Goal: Information Seeking & Learning: Learn about a topic

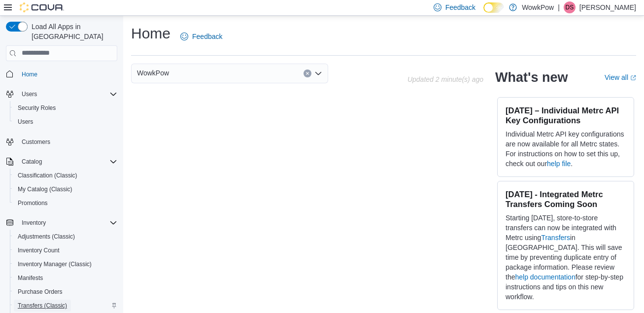
click at [34, 301] on span "Transfers (Classic)" at bounding box center [42, 305] width 49 height 8
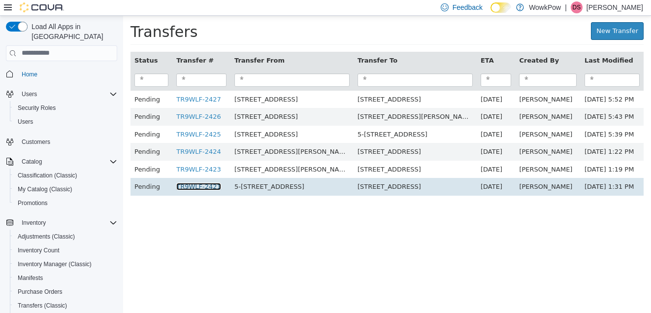
click at [185, 184] on link "TR9WLF-2421" at bounding box center [198, 185] width 45 height 7
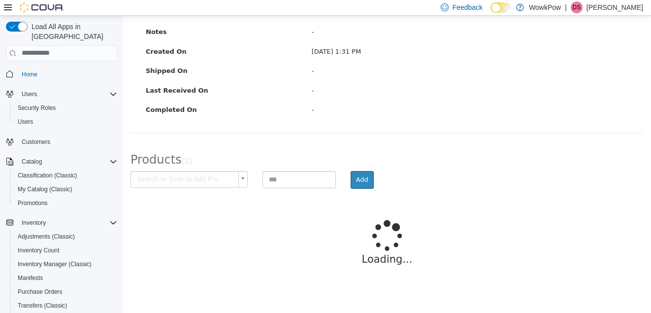
scroll to position [123, 0]
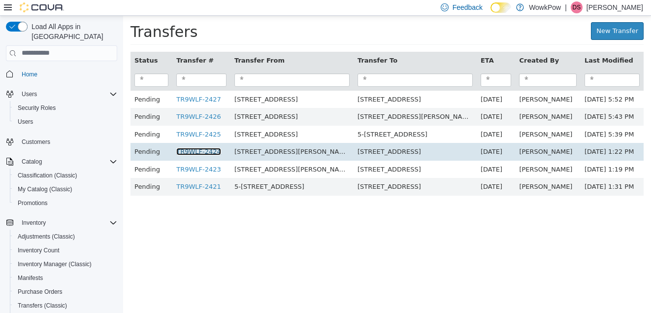
click at [189, 152] on link "TR9WLF-2424" at bounding box center [198, 150] width 45 height 7
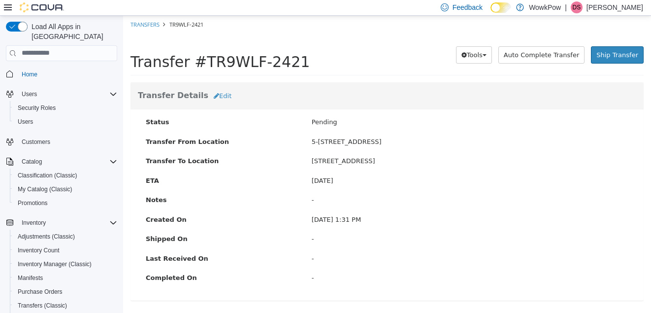
click at [370, 107] on div "Transfer Details Edit" at bounding box center [387, 96] width 513 height 28
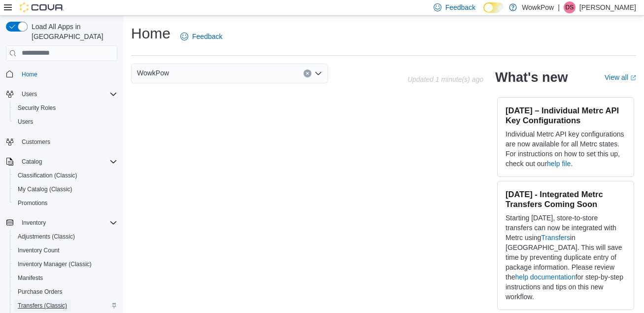
click at [62, 299] on span "Transfers (Classic)" at bounding box center [42, 305] width 49 height 12
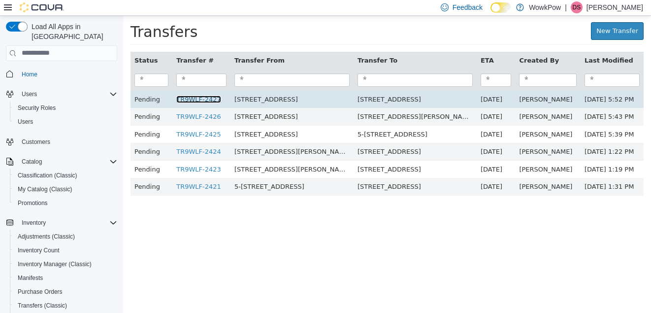
click at [186, 100] on link "TR9WLF-2427" at bounding box center [198, 98] width 45 height 7
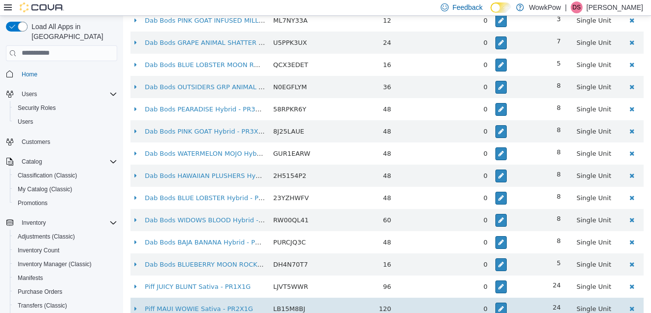
scroll to position [371, 0]
click at [333, 260] on td "16" at bounding box center [355, 264] width 80 height 22
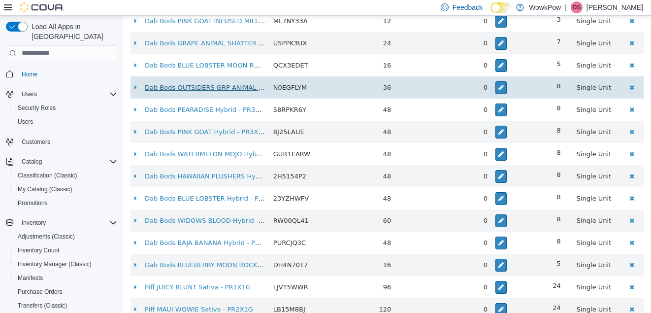
scroll to position [411, 0]
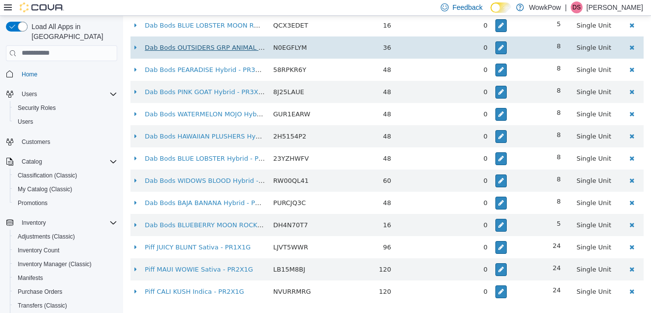
click at [236, 86] on td "Dab Bods PINK GOAT Hybrid - PR3X0.5G" at bounding box center [205, 91] width 129 height 22
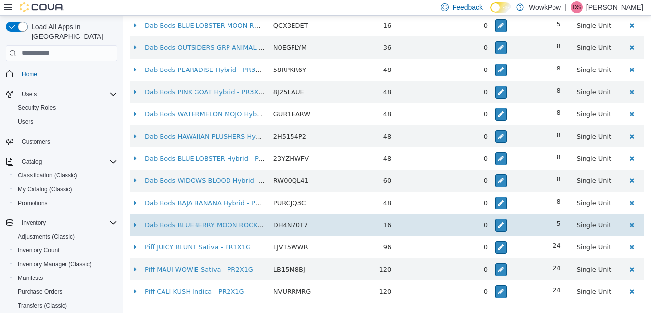
click at [249, 218] on td "Dab Bods BLUEBERRY MOON ROCKS Hybrid - 2G" at bounding box center [205, 224] width 129 height 22
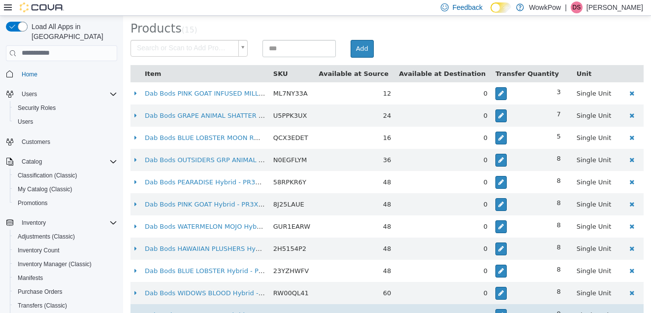
scroll to position [298, 0]
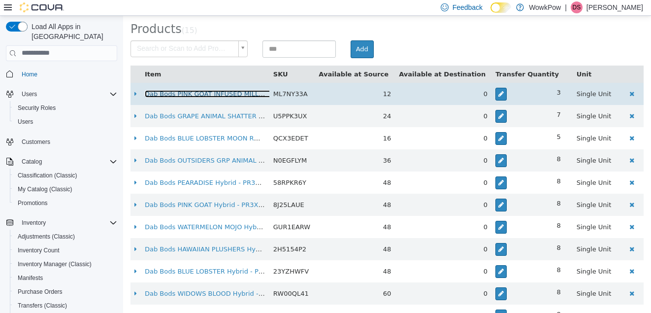
click at [263, 93] on link "Dab Bods PINK GOAT INFUSED MILLED Indica - 2G" at bounding box center [225, 93] width 160 height 7
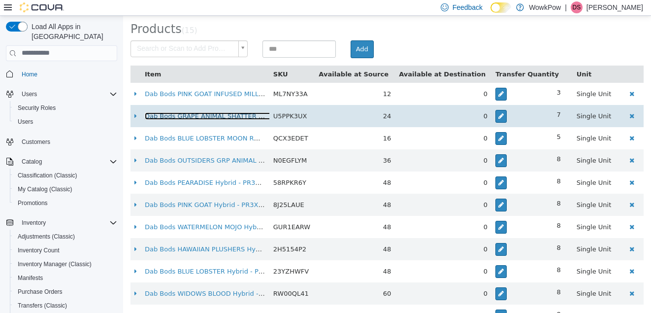
click at [219, 115] on link "Dab Bods GRAPE ANIMAL SHATTER 2.0 Indica - 1G" at bounding box center [225, 115] width 161 height 7
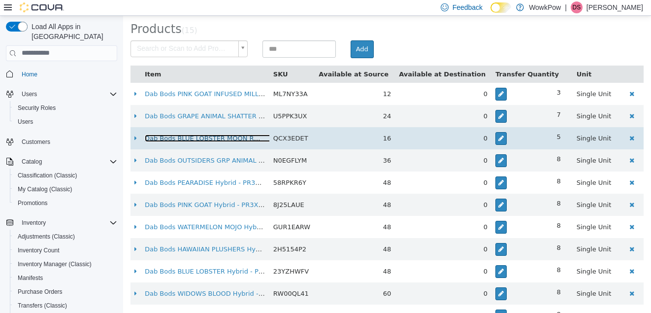
click at [218, 135] on link "Dab Bods BLUE LOBSTER MOON ROCK Hybrid - 2G" at bounding box center [226, 137] width 162 height 7
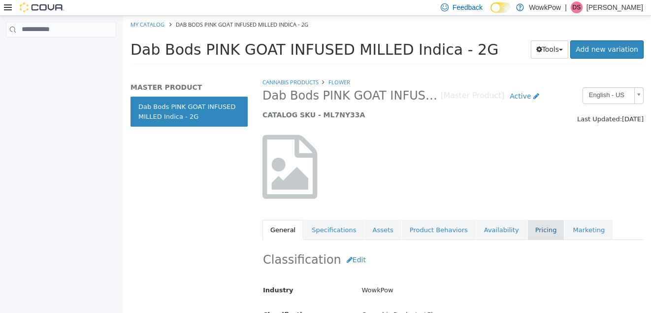
click at [527, 228] on link "Pricing" at bounding box center [545, 229] width 37 height 21
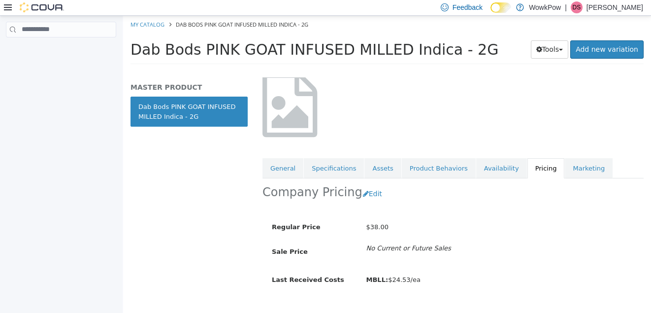
scroll to position [81, 0]
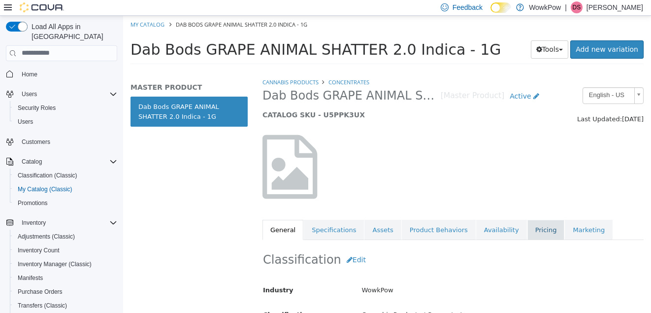
click at [527, 235] on link "Pricing" at bounding box center [545, 229] width 37 height 21
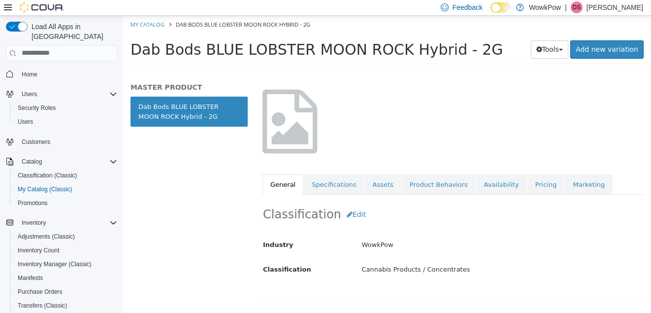
scroll to position [44, 0]
click at [527, 188] on link "Pricing" at bounding box center [545, 185] width 37 height 21
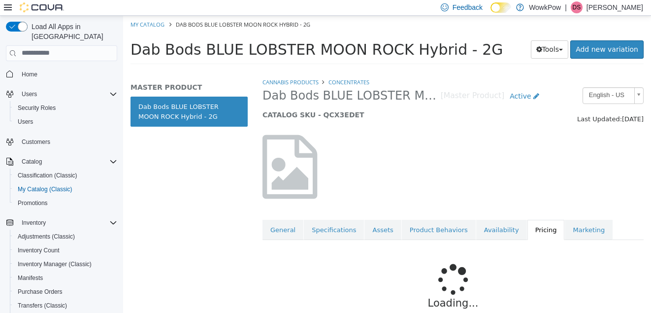
scroll to position [57, 0]
